Goal: Find specific page/section: Find specific page/section

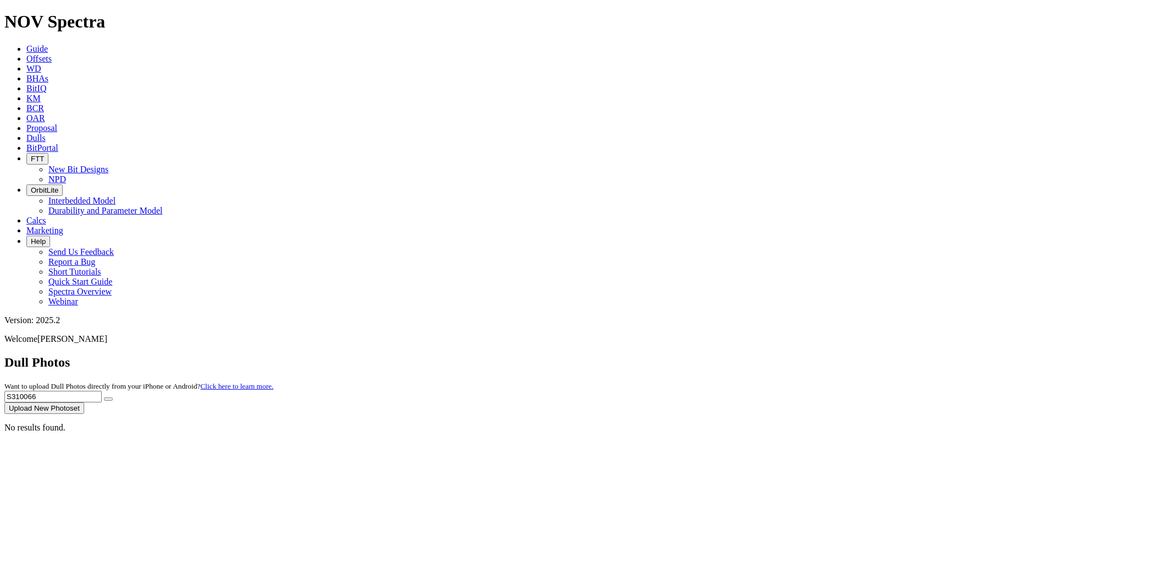
drag, startPoint x: 0, startPoint y: 0, endPoint x: 749, endPoint y: 51, distance: 750.3
click at [749, 355] on div "Dull Photos Want to upload Dull Photos directly from your iPhone or Android? Cl…" at bounding box center [586, 384] width 1164 height 59
click at [104, 397] on button "submit" at bounding box center [108, 398] width 9 height 3
drag, startPoint x: 958, startPoint y: 50, endPoint x: 799, endPoint y: 48, distance: 159.5
click at [799, 355] on div "Dull Photos Want to upload Dull Photos directly from your iPhone or Android? Cl…" at bounding box center [586, 384] width 1164 height 59
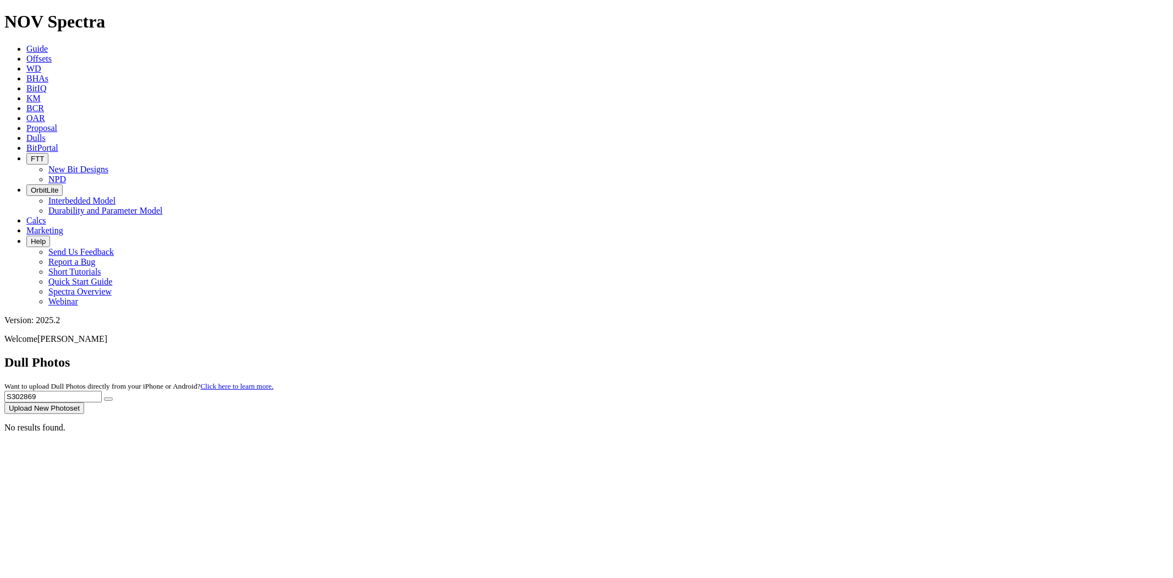
paste input "10462"
click at [104, 397] on button "submit" at bounding box center [108, 398] width 9 height 3
drag, startPoint x: 956, startPoint y: 47, endPoint x: 844, endPoint y: 56, distance: 112.5
click at [844, 355] on div "Dull Photos Want to upload Dull Photos directly from your iPhone or Android? Cl…" at bounding box center [586, 384] width 1164 height 59
paste input "08874"
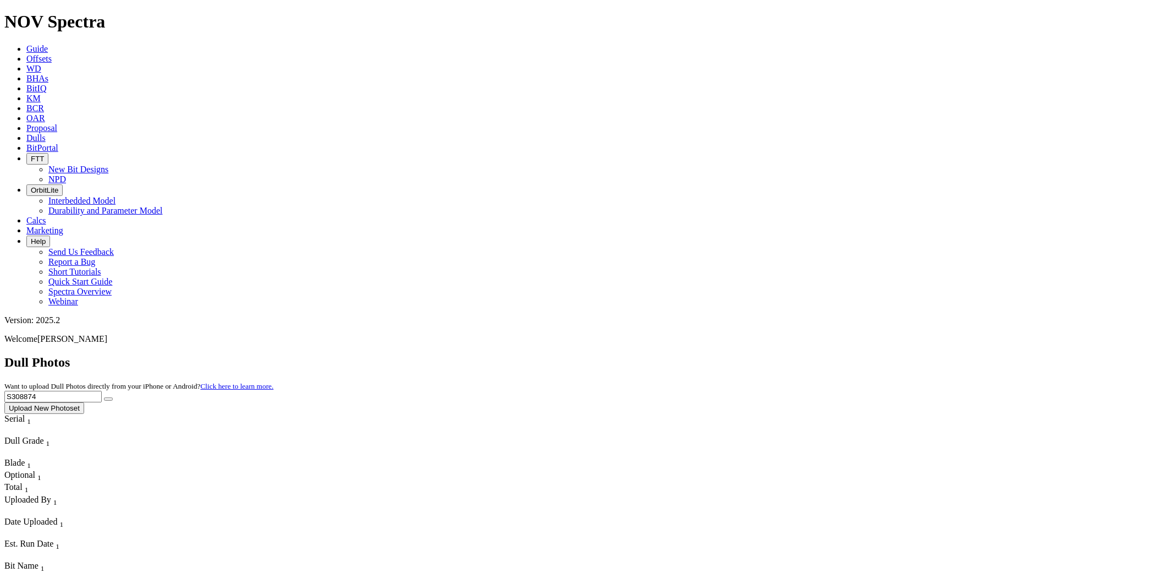
click at [104, 397] on button "submit" at bounding box center [108, 398] width 9 height 3
drag, startPoint x: 958, startPoint y: 44, endPoint x: 824, endPoint y: 48, distance: 133.7
click at [835, 355] on div "Dull Photos Want to upload Dull Photos directly from your iPhone or Android? Cl…" at bounding box center [586, 384] width 1164 height 59
paste input "11692"
type input "S311692"
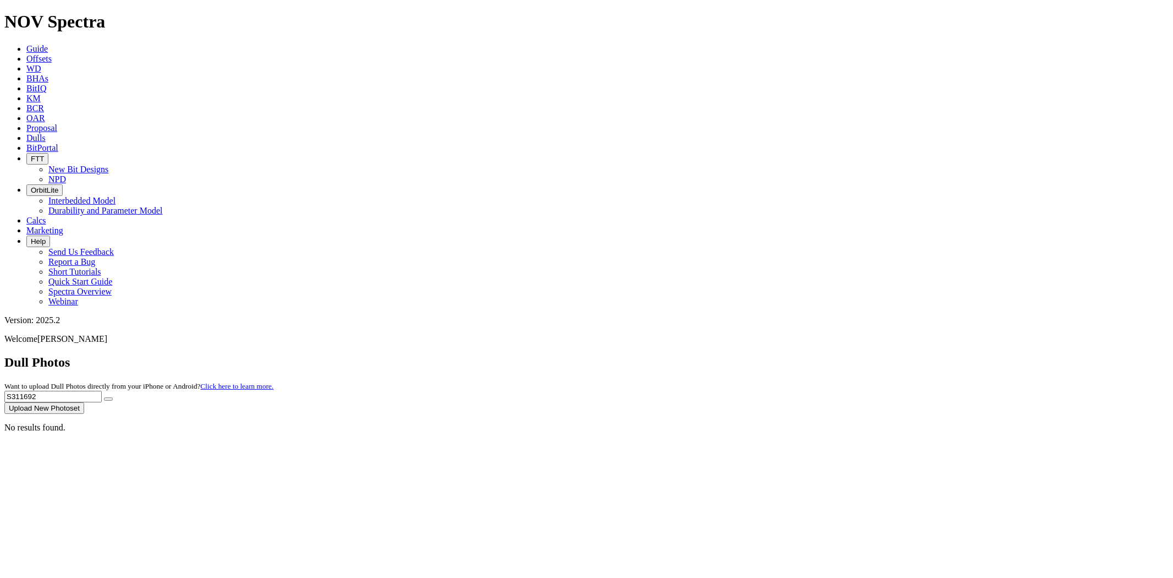
click at [104, 397] on button "submit" at bounding box center [108, 398] width 9 height 3
click at [46, 422] on div "No results found." at bounding box center [586, 427] width 1164 height 10
drag, startPoint x: 957, startPoint y: 52, endPoint x: 686, endPoint y: 53, distance: 271.2
click at [686, 355] on div "Dull Photos Want to upload Dull Photos directly from your iPhone or Android? Cl…" at bounding box center [586, 384] width 1164 height 59
click at [57, 123] on link "Proposal" at bounding box center [41, 127] width 31 height 9
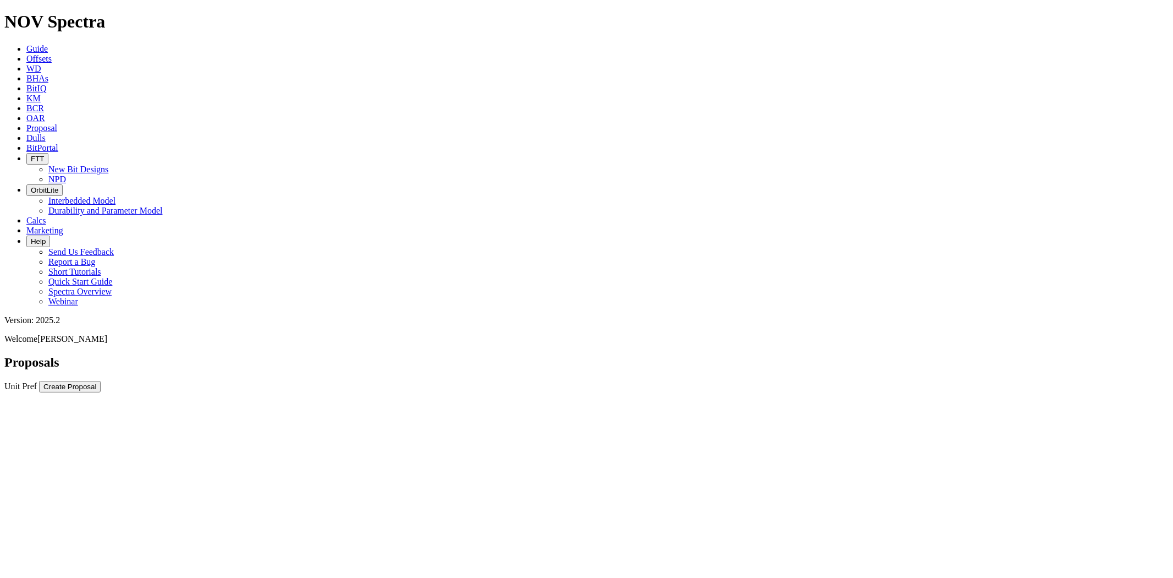
click at [26, 133] on icon at bounding box center [26, 137] width 0 height 9
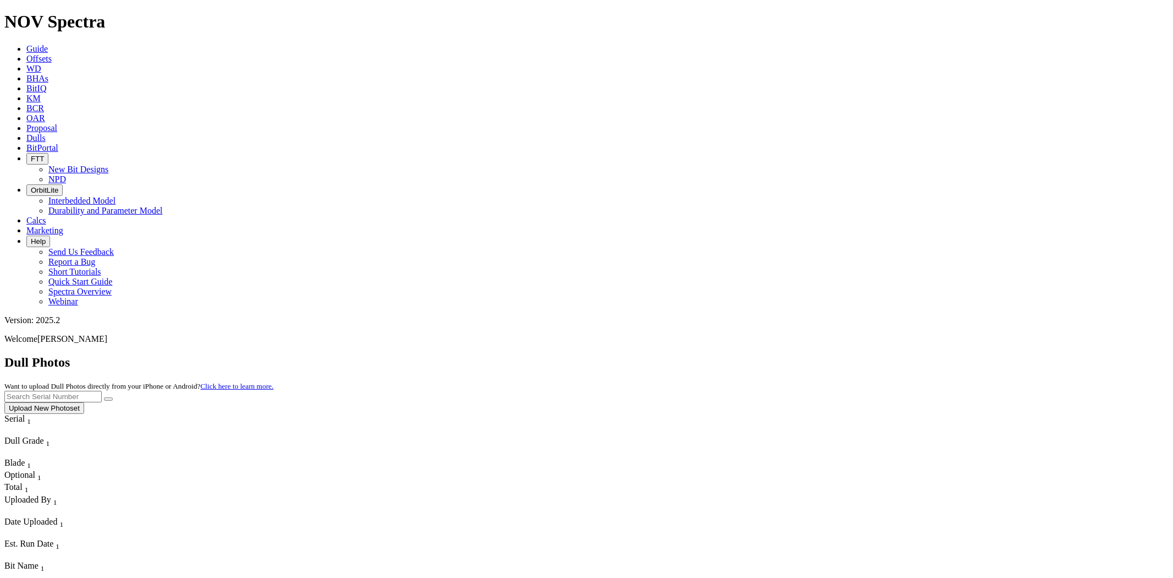
scroll to position [8549, 0]
click at [102, 391] on input "text" at bounding box center [52, 397] width 97 height 12
paste input "S313105"
type input "S313105"
click at [104, 397] on button "submit" at bounding box center [108, 398] width 9 height 3
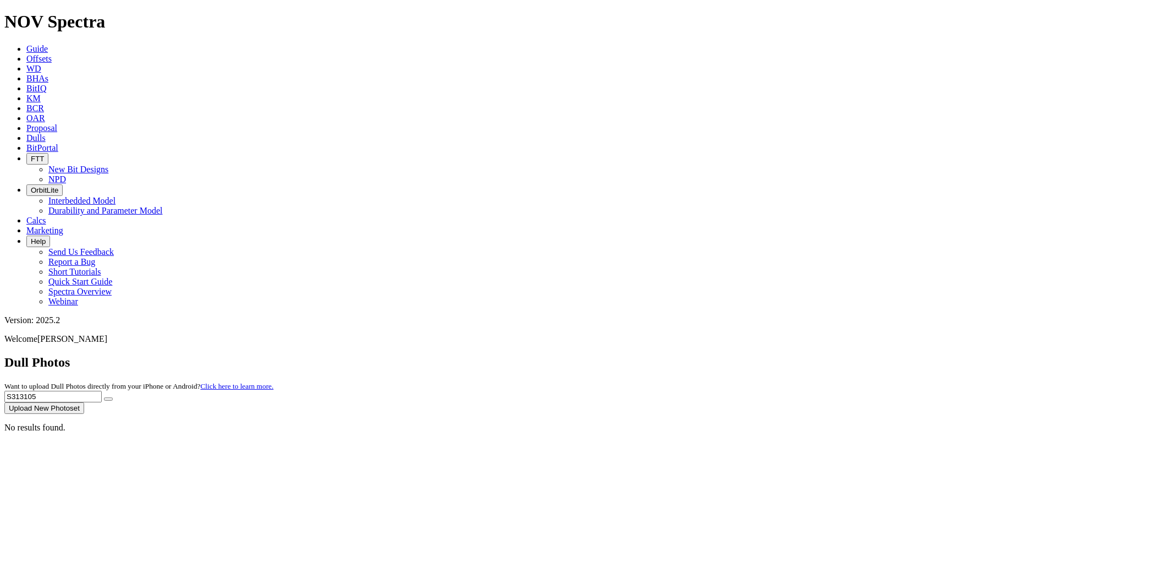
drag, startPoint x: 948, startPoint y: 50, endPoint x: 638, endPoint y: 61, distance: 310.4
click at [638, 355] on div "Dull Photos Want to upload Dull Photos directly from your iPhone or Android? Cl…" at bounding box center [586, 384] width 1164 height 59
drag, startPoint x: 971, startPoint y: 46, endPoint x: 966, endPoint y: 51, distance: 7.0
click at [102, 391] on input "text" at bounding box center [52, 397] width 97 height 12
paste input "T303782"
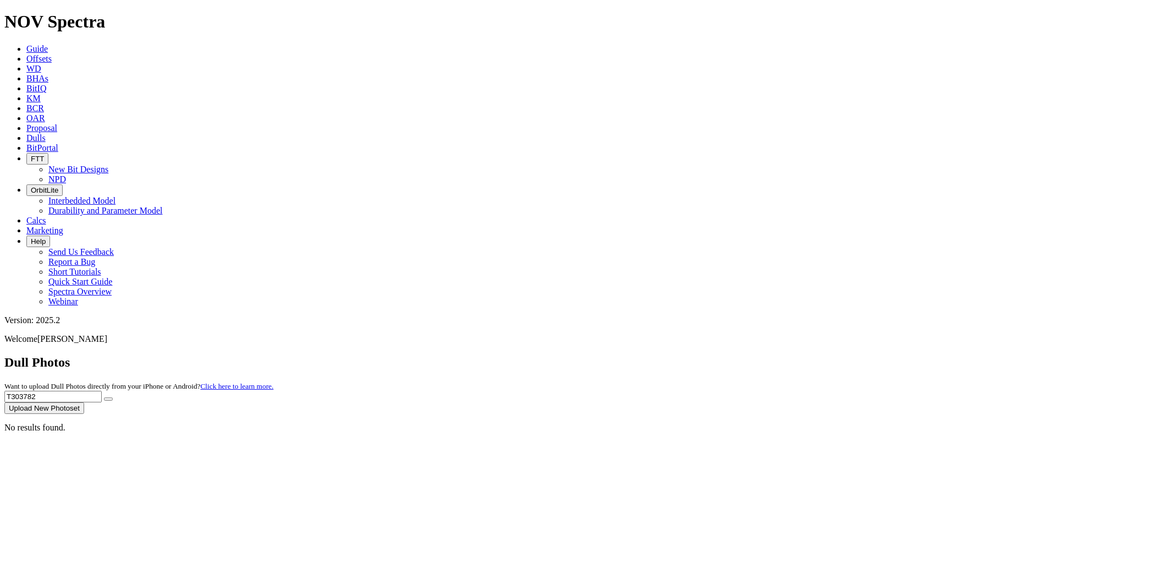
click at [104, 397] on button "submit" at bounding box center [108, 398] width 9 height 3
drag, startPoint x: 949, startPoint y: 53, endPoint x: 810, endPoint y: 52, distance: 139.7
click at [807, 355] on div "Dull Photos Want to upload Dull Photos directly from your iPhone or Android? Cl…" at bounding box center [586, 384] width 1164 height 59
paste input "S290059"
click at [104, 397] on button "submit" at bounding box center [108, 398] width 9 height 3
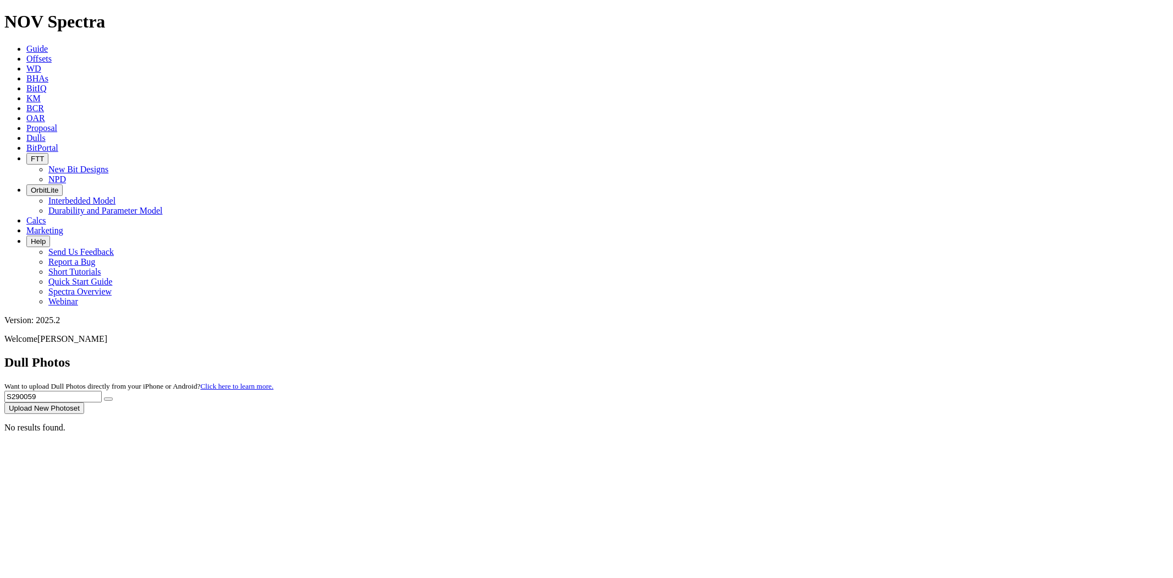
drag, startPoint x: 980, startPoint y: 53, endPoint x: 755, endPoint y: 67, distance: 225.4
click at [756, 355] on dull-photos-search "Dull Photos Want to upload Dull Photos directly from your iPhone or Android? Cl…" at bounding box center [586, 394] width 1164 height 78
paste input "89180"
click at [104, 397] on button "submit" at bounding box center [108, 398] width 9 height 3
drag, startPoint x: 964, startPoint y: 44, endPoint x: 875, endPoint y: 42, distance: 88.6
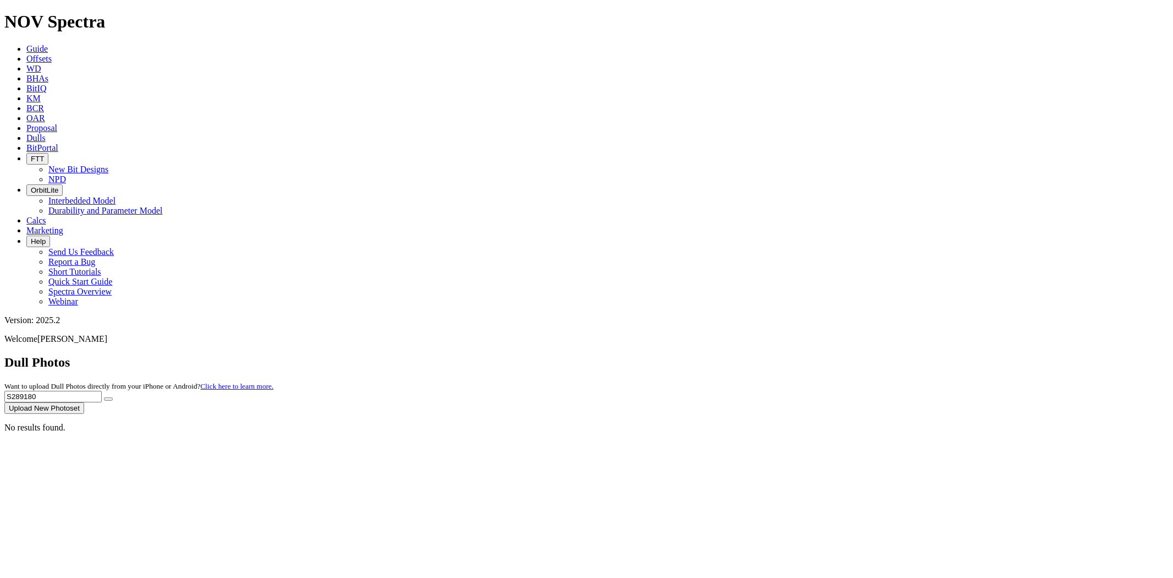
click at [875, 355] on div "Dull Photos Want to upload Dull Photos directly from your iPhone or Android? Cl…" at bounding box center [586, 384] width 1164 height 59
click at [104, 397] on button "submit" at bounding box center [108, 398] width 9 height 3
drag, startPoint x: 986, startPoint y: 48, endPoint x: 781, endPoint y: 48, distance: 205.2
click at [785, 355] on div "Dull Photos Want to upload Dull Photos directly from your iPhone or Android? Cl…" at bounding box center [586, 384] width 1164 height 59
paste input "314889"
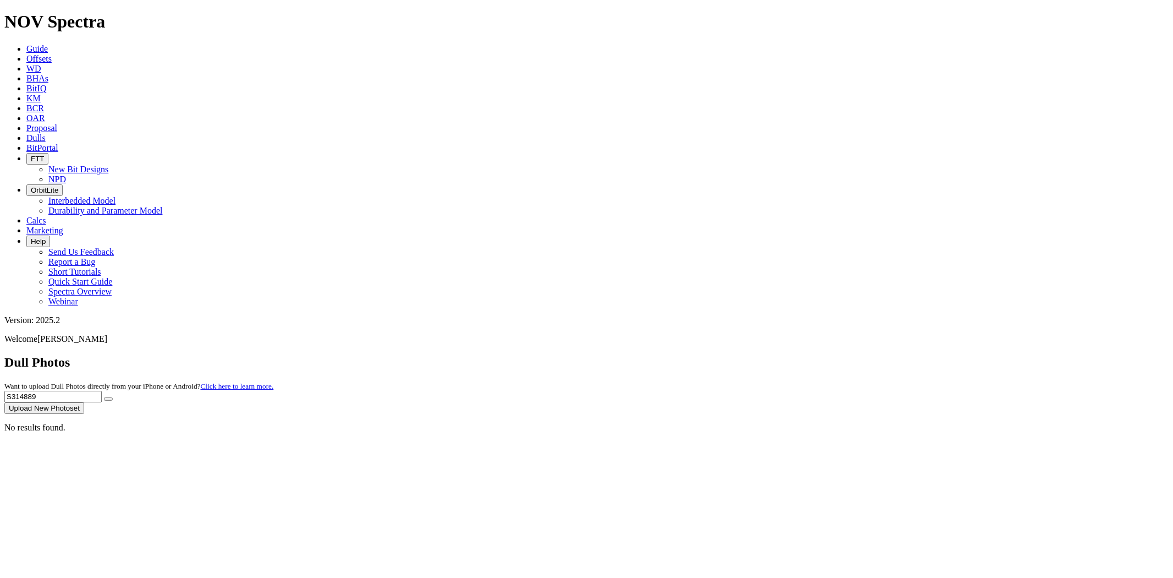
type input "S314889"
click at [104, 397] on button "submit" at bounding box center [108, 398] width 9 height 3
